Goal: Information Seeking & Learning: Learn about a topic

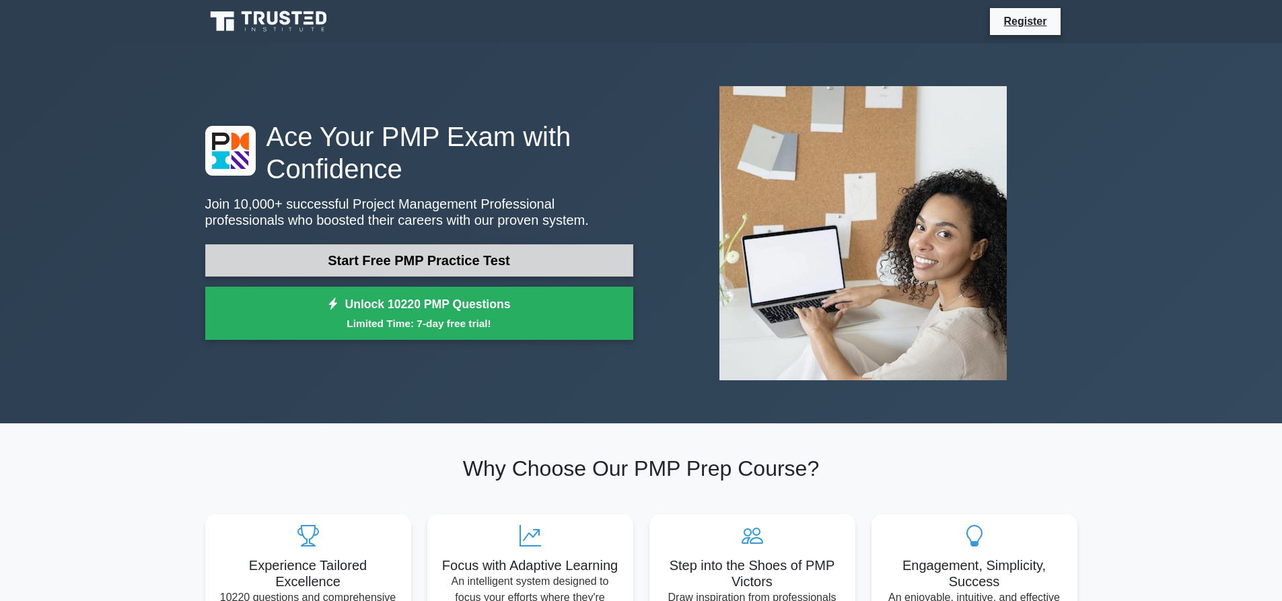
click at [414, 260] on link "Start Free PMP Practice Test" at bounding box center [419, 260] width 428 height 32
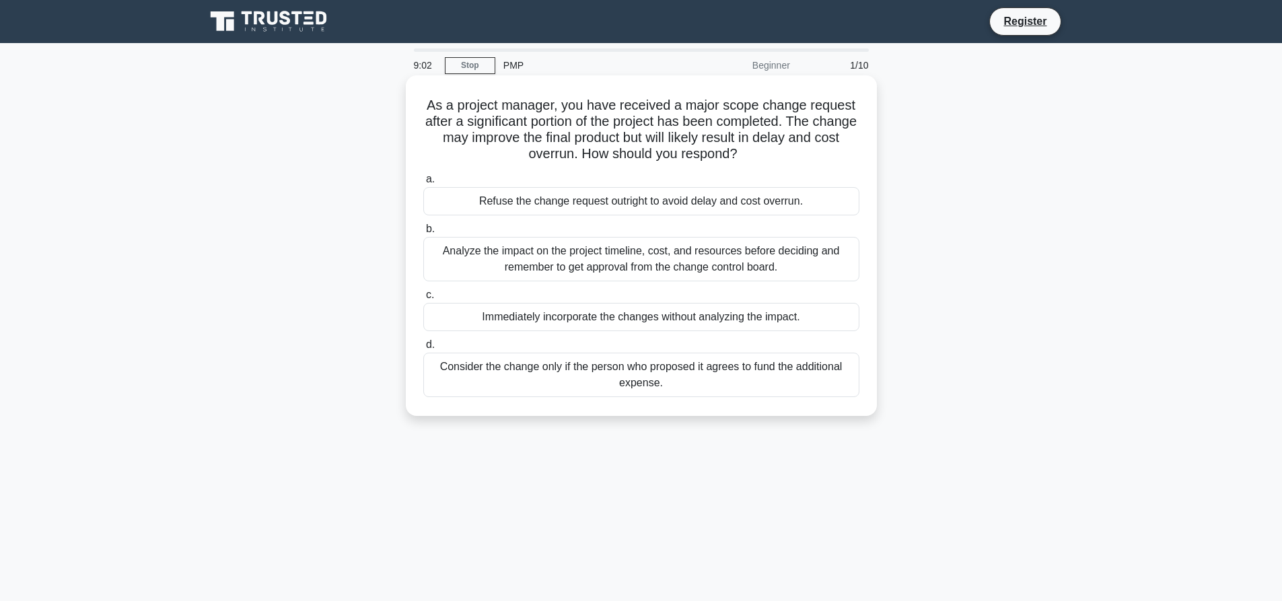
click at [644, 262] on div "Analyze the impact on the project timeline, cost, and resources before deciding…" at bounding box center [641, 259] width 436 height 44
click at [423, 233] on input "b. Analyze the impact on the project timeline, cost, and resources before decid…" at bounding box center [423, 229] width 0 height 9
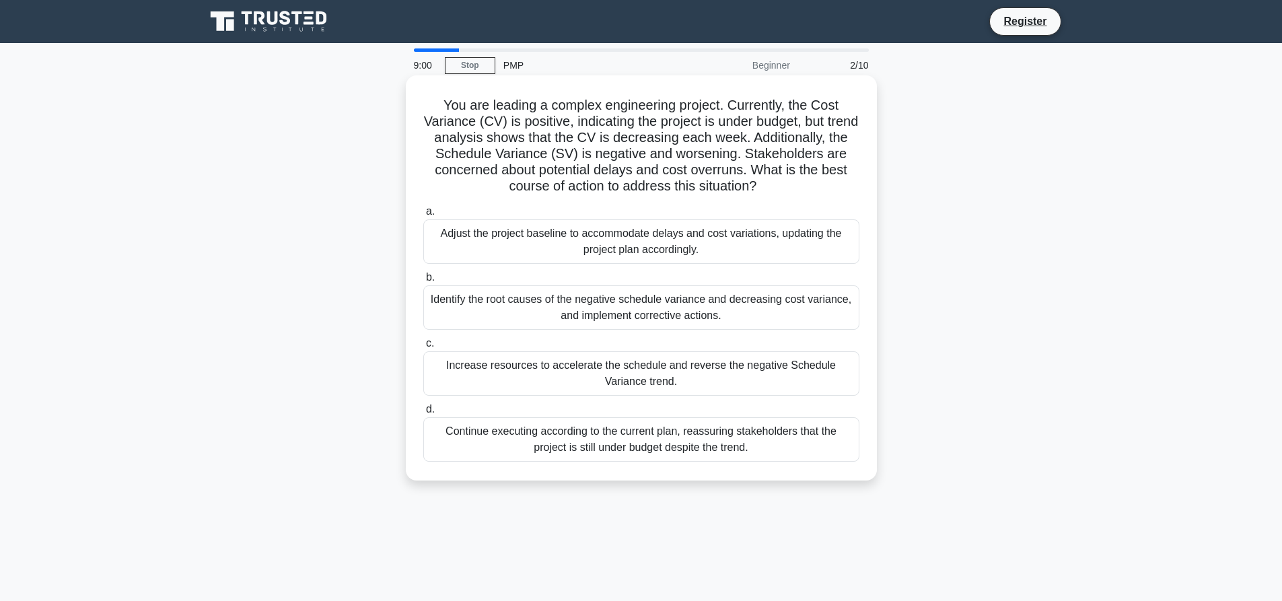
click at [614, 316] on div "Identify the root causes of the negative schedule variance and decreasing cost …" at bounding box center [641, 307] width 436 height 44
click at [423, 282] on input "b. Identify the root causes of the negative schedule variance and decreasing co…" at bounding box center [423, 277] width 0 height 9
